Goal: Navigation & Orientation: Find specific page/section

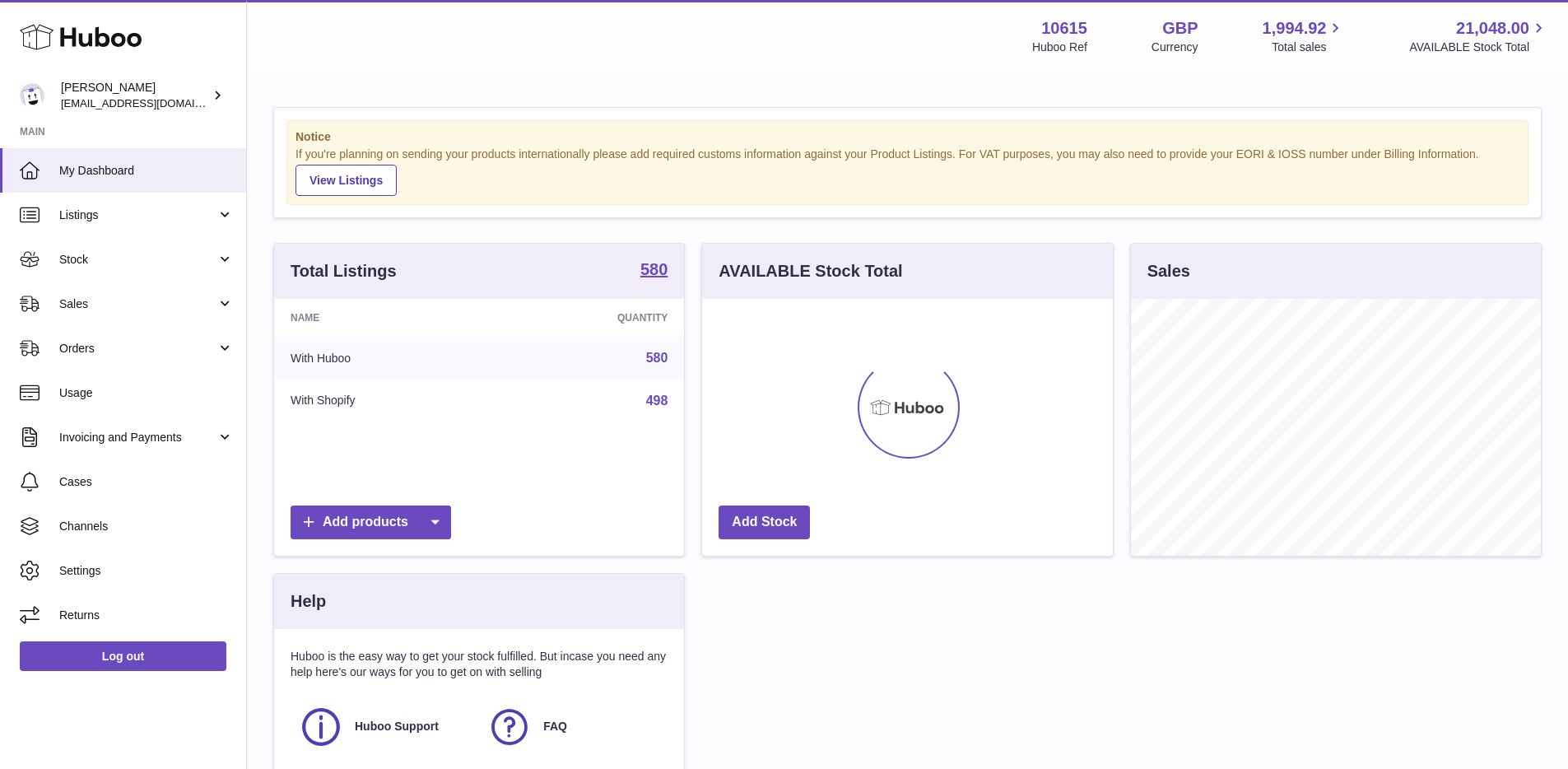
scroll to position [257, 410]
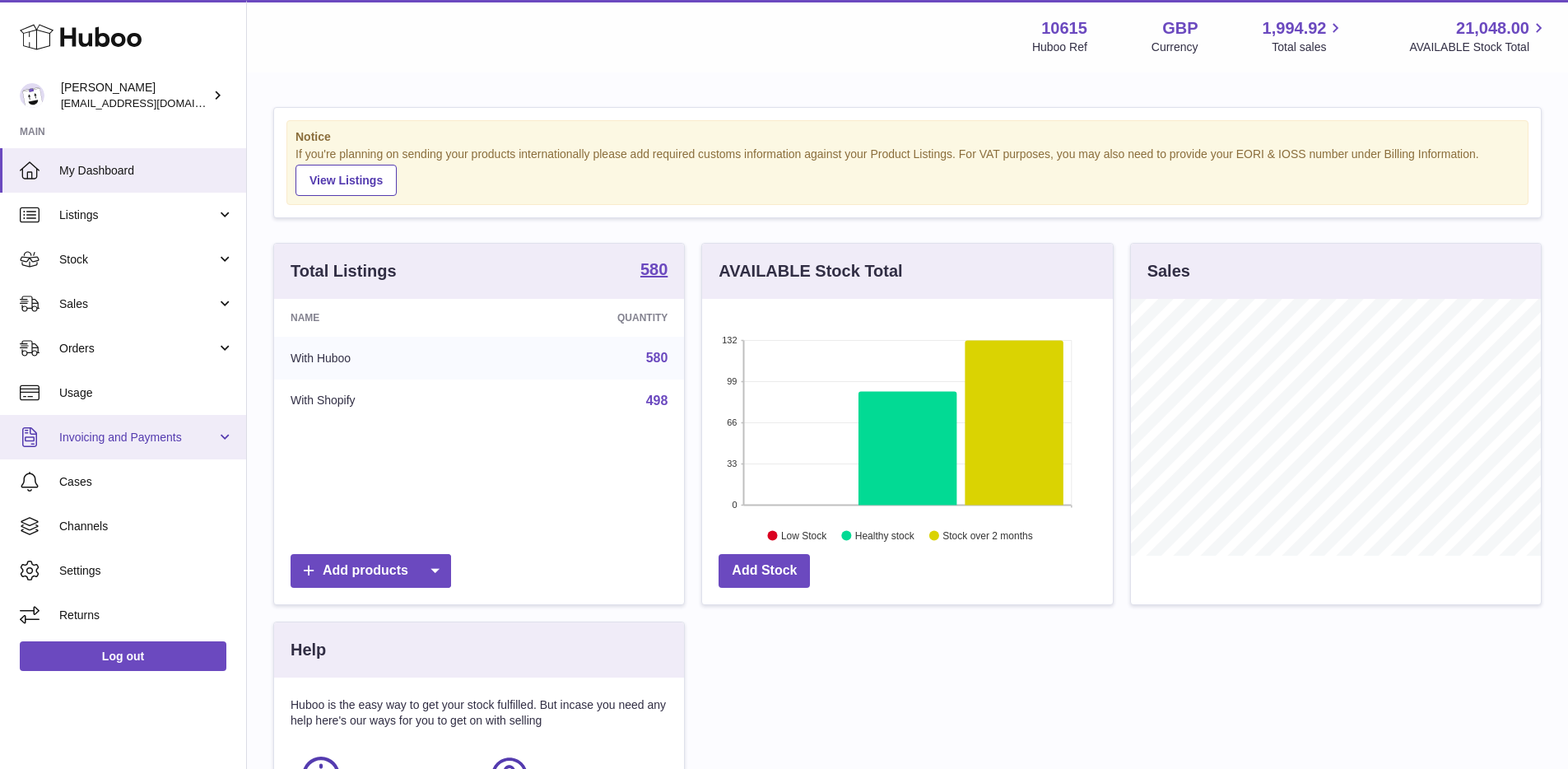
click at [148, 435] on span "Invoicing and Payments" at bounding box center [137, 437] width 157 height 15
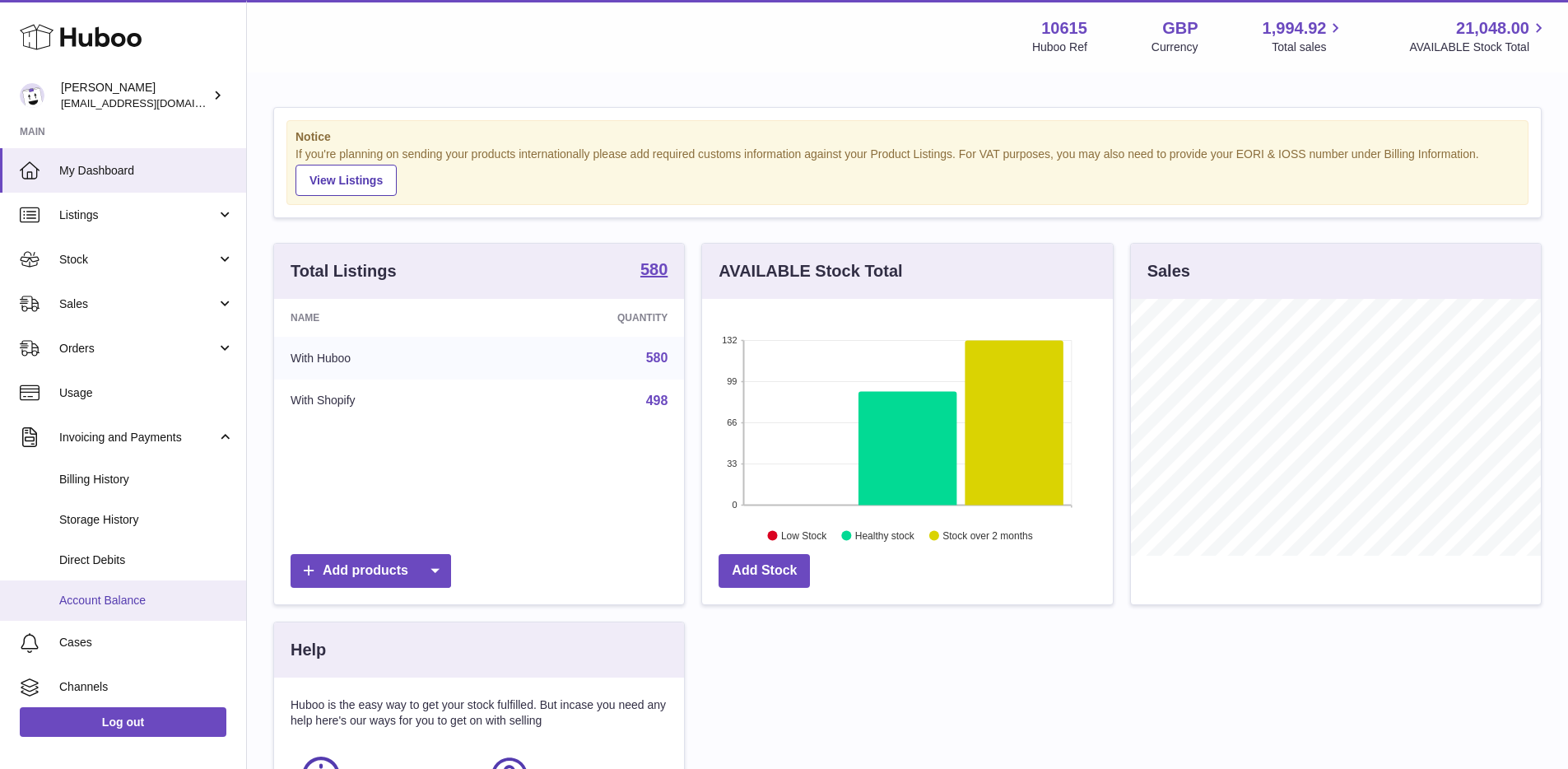
click at [141, 598] on span "Account Balance" at bounding box center [147, 601] width 175 height 15
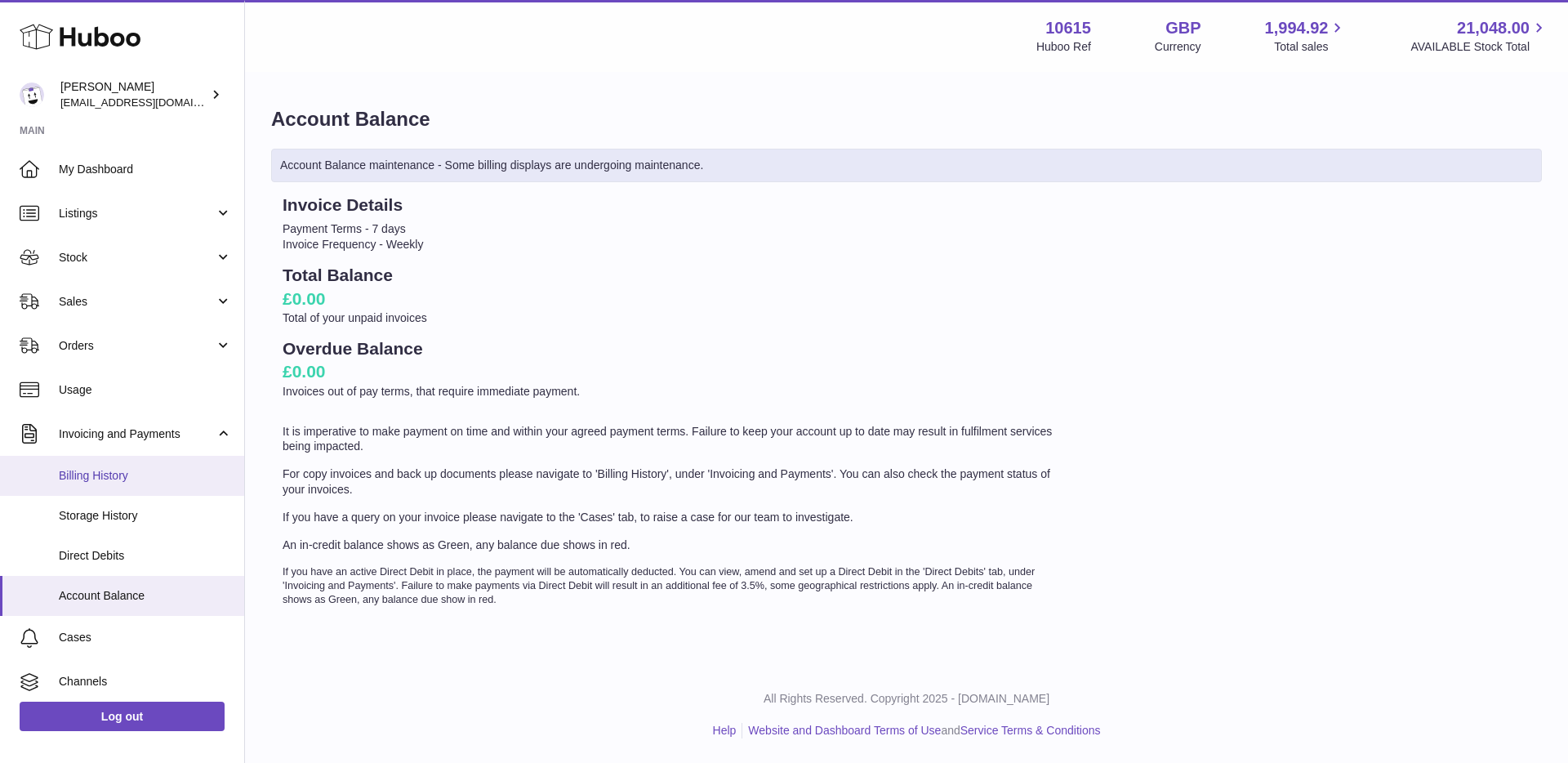
click at [128, 480] on span "Billing History" at bounding box center [145, 475] width 173 height 15
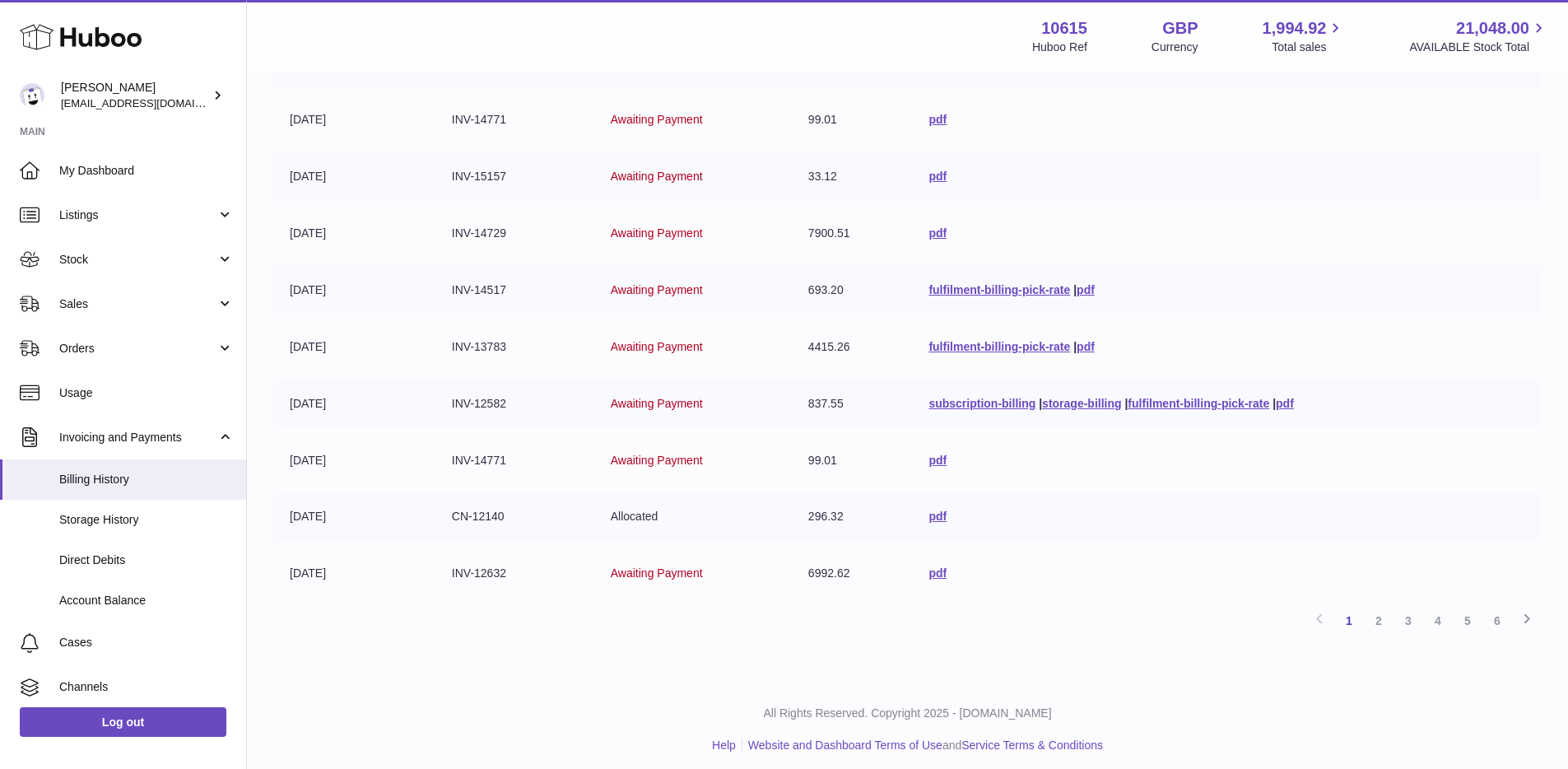
scroll to position [303, 0]
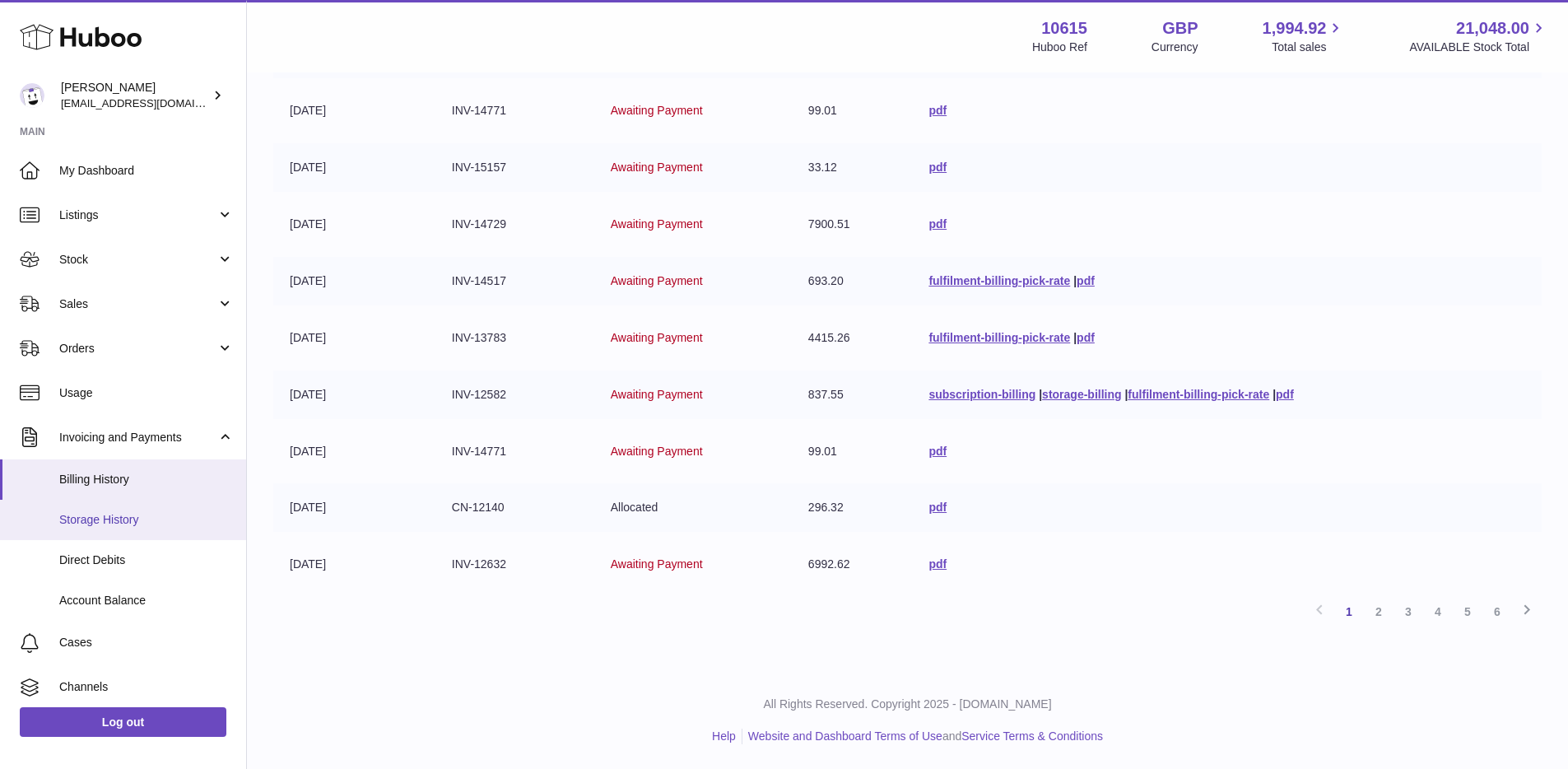
click at [129, 520] on span "Storage History" at bounding box center [147, 520] width 175 height 15
